Goal: Book appointment/travel/reservation

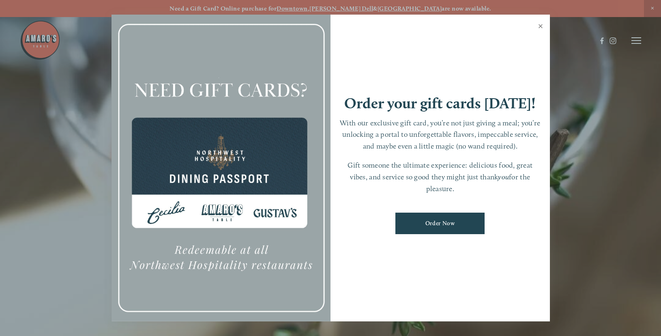
click at [539, 27] on link "Close" at bounding box center [541, 27] width 16 height 23
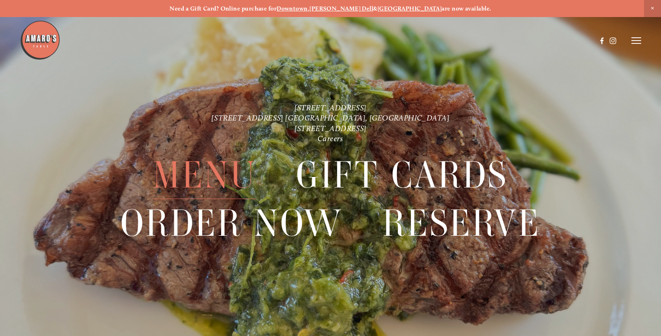
click at [217, 173] on span "Menu" at bounding box center [204, 175] width 103 height 48
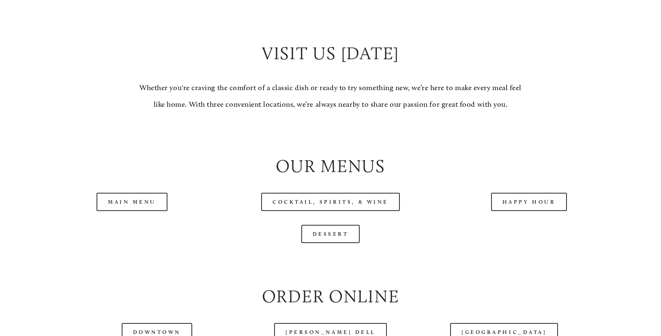
scroll to position [847, 0]
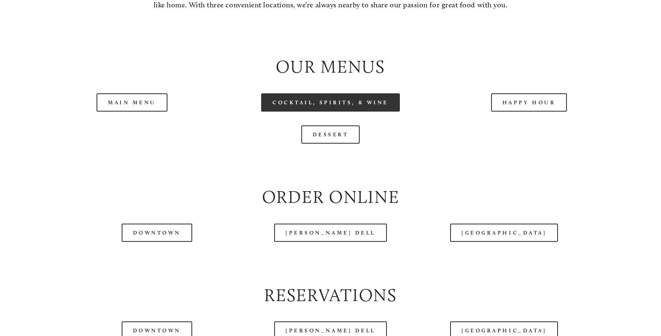
click at [339, 105] on link "Cocktail, Spirits, & Wine" at bounding box center [330, 102] width 139 height 18
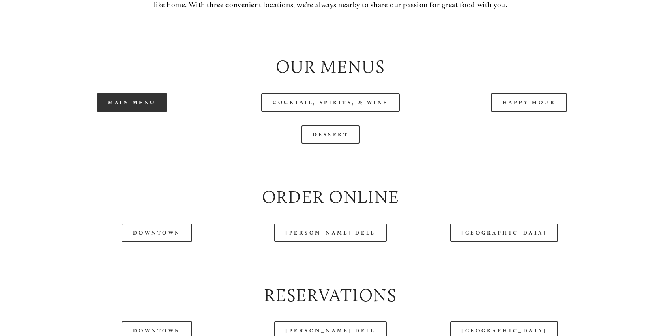
click at [127, 105] on link "Main Menu" at bounding box center [132, 102] width 71 height 18
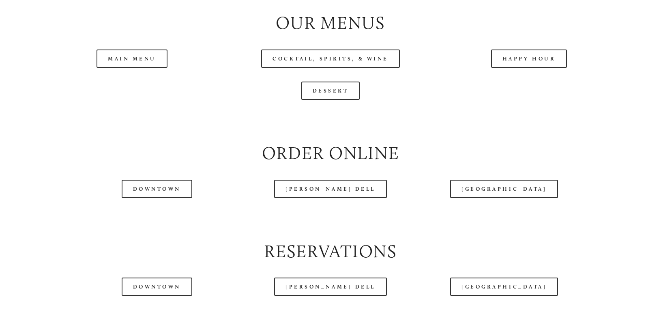
scroll to position [892, 0]
click at [320, 90] on link "Dessert" at bounding box center [330, 89] width 59 height 18
click at [515, 60] on header "Menu Order Now Visit Gallery 0" at bounding box center [330, 21] width 621 height 82
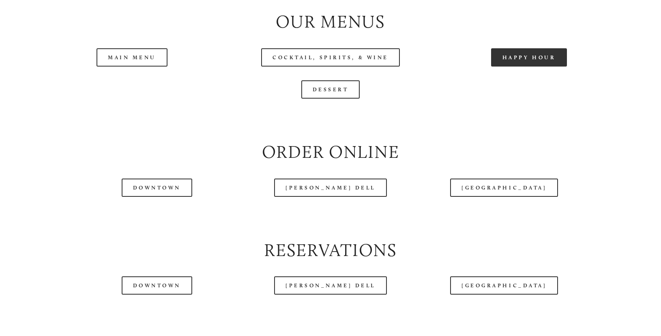
click at [520, 65] on link "Happy Hour" at bounding box center [529, 57] width 76 height 18
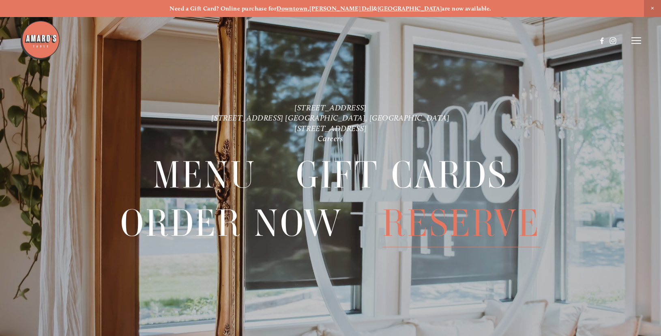
click at [426, 219] on span "Reserve" at bounding box center [461, 223] width 158 height 48
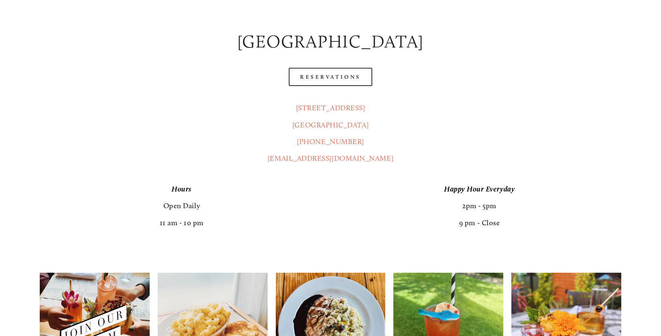
scroll to position [449, 0]
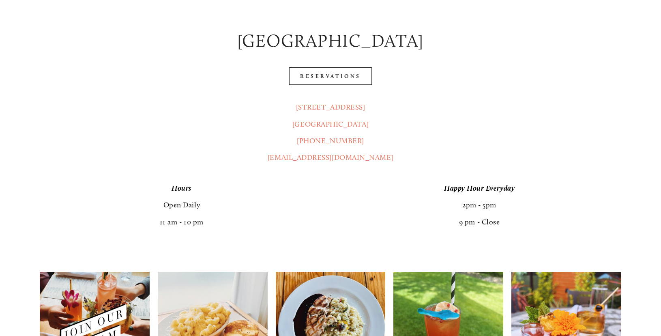
click at [348, 50] on header "Menu Order Now Visit Gallery 0" at bounding box center [330, 21] width 621 height 82
click at [319, 48] on header "Menu Order Now Visit Gallery 0" at bounding box center [330, 21] width 621 height 82
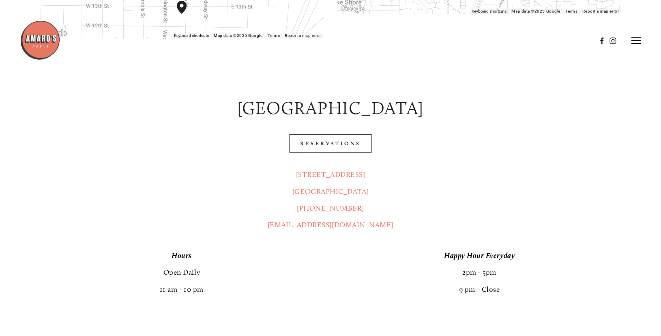
scroll to position [381, 0]
click at [317, 135] on link "Reservations" at bounding box center [331, 144] width 84 height 18
